Goal: Task Accomplishment & Management: Use online tool/utility

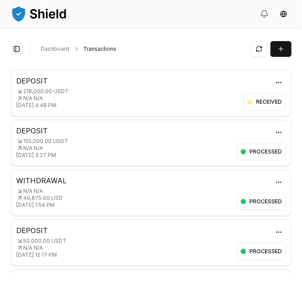
click at [16, 45] on button "Toggle Sidebar" at bounding box center [17, 49] width 12 height 12
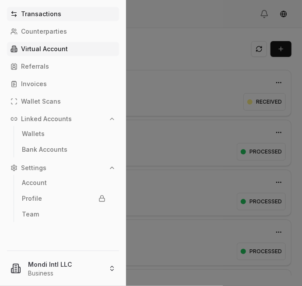
click at [37, 48] on p "Virtual Account" at bounding box center [44, 49] width 47 height 6
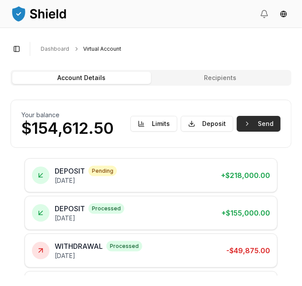
click at [268, 127] on button "Send" at bounding box center [259, 124] width 44 height 16
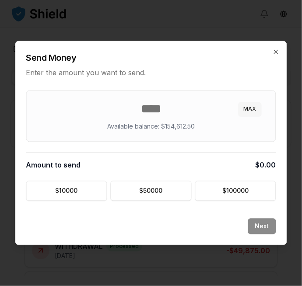
click at [256, 108] on button "MAX" at bounding box center [250, 109] width 23 height 14
type input "********"
click at [263, 221] on button "Next" at bounding box center [262, 227] width 28 height 16
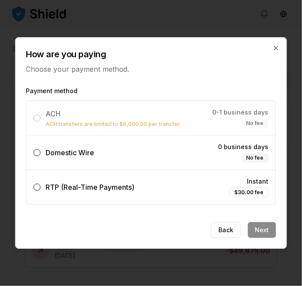
click at [39, 152] on button "Domestic Wire 0 business days No fee" at bounding box center [37, 152] width 7 height 7
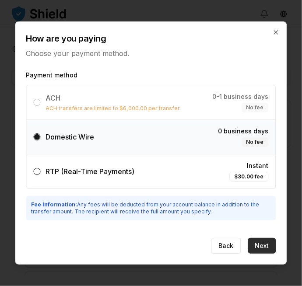
click at [268, 241] on button "Next" at bounding box center [262, 246] width 28 height 16
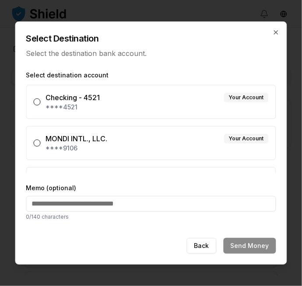
click at [47, 144] on p "****9106" at bounding box center [157, 148] width 223 height 9
click at [41, 144] on button "MONDI INTL., LLC. Your Account ****9106" at bounding box center [37, 143] width 7 height 7
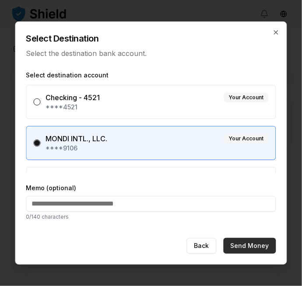
click at [263, 242] on button "Send Money" at bounding box center [250, 246] width 53 height 16
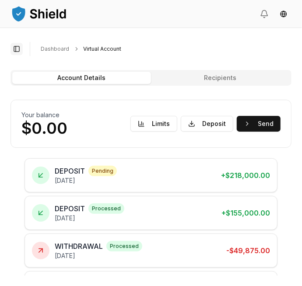
click at [19, 47] on button "Toggle Sidebar" at bounding box center [17, 49] width 12 height 12
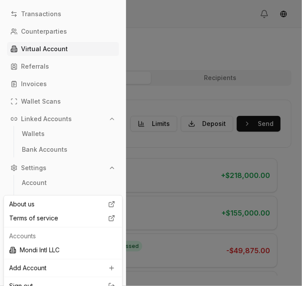
click at [35, 286] on link "Sign out" at bounding box center [63, 286] width 108 height 9
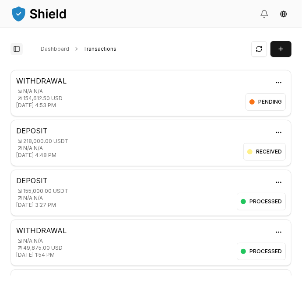
click at [15, 47] on button "Toggle Sidebar" at bounding box center [17, 49] width 12 height 12
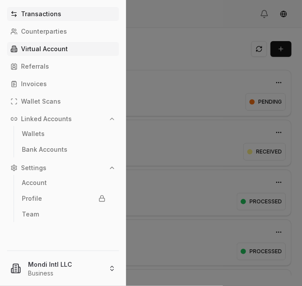
click at [50, 46] on p "Virtual Account" at bounding box center [44, 49] width 47 height 6
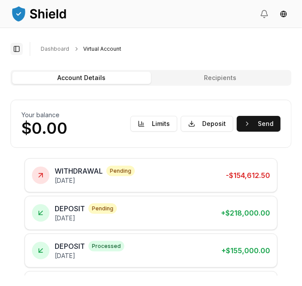
click at [15, 53] on button "Toggle Sidebar" at bounding box center [17, 49] width 12 height 12
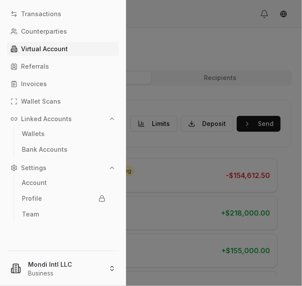
click at [46, 286] on html "Transactions Counterparties Virtual Account Referrals Invoices Wallet Scans Lin…" at bounding box center [151, 143] width 302 height 286
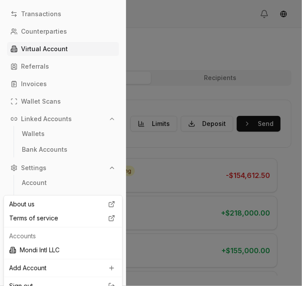
click at [32, 286] on link "Sign out" at bounding box center [63, 286] width 108 height 9
